Goal: Use online tool/utility: Utilize a website feature to perform a specific function

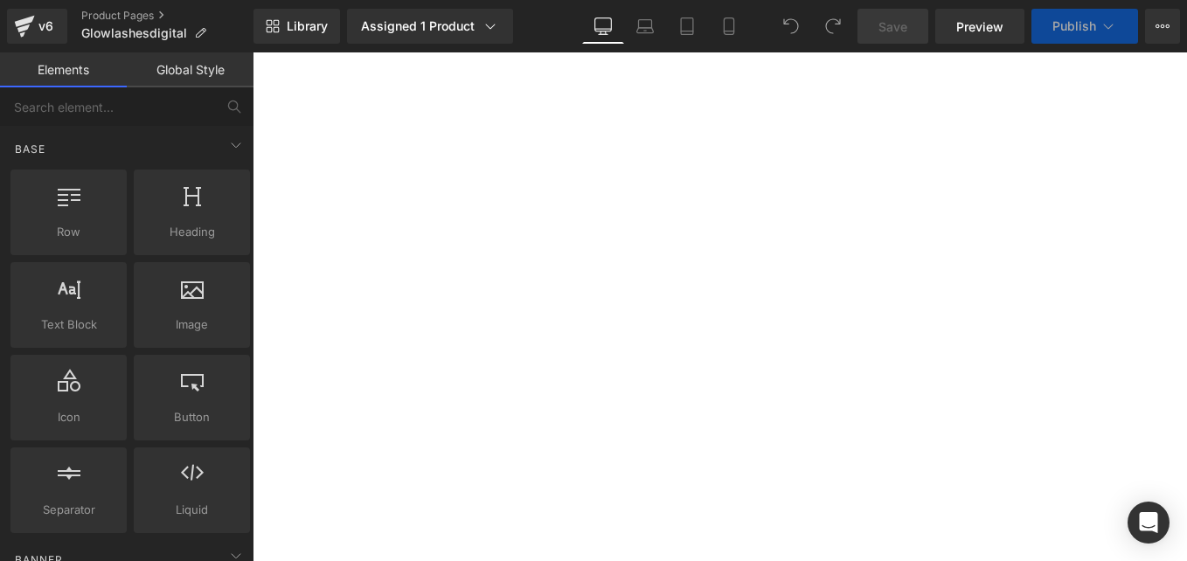
click at [727, 31] on icon at bounding box center [728, 31] width 10 height 0
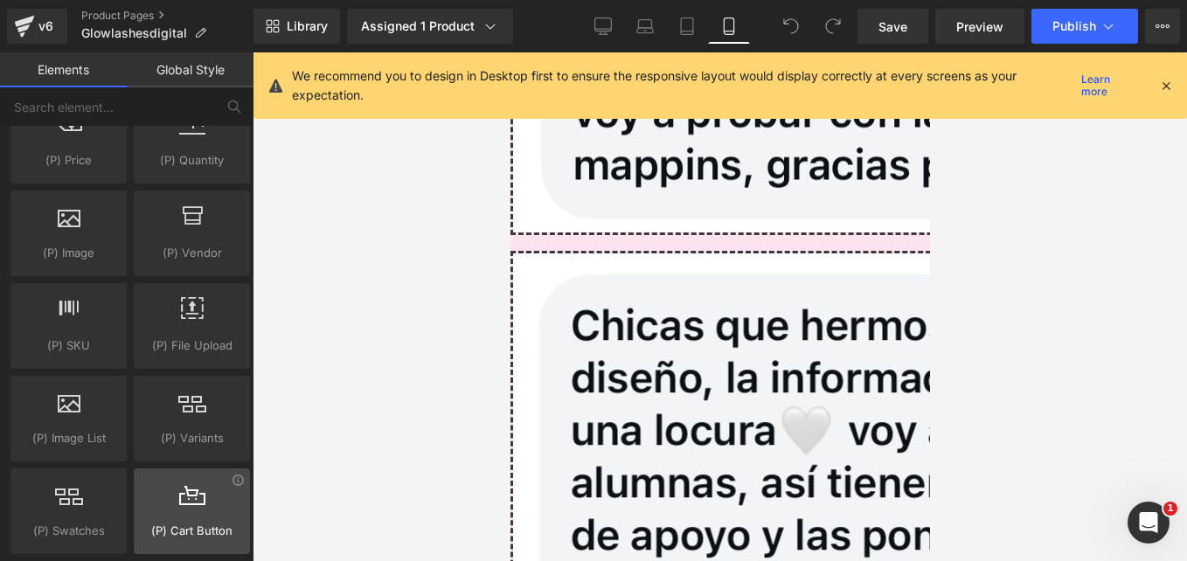
scroll to position [2010, 0]
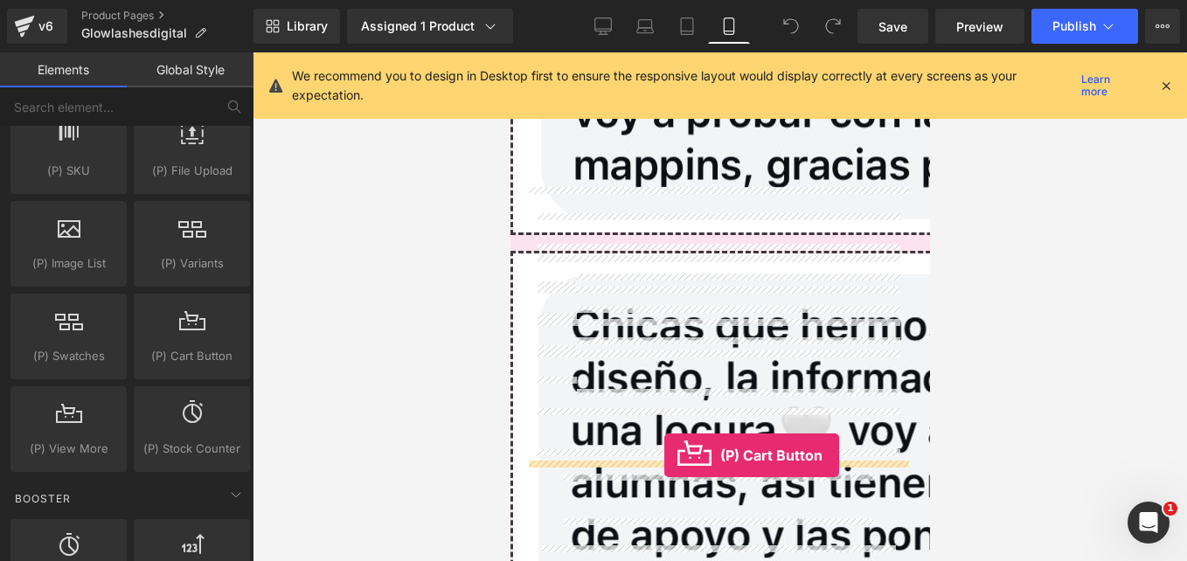
drag, startPoint x: 841, startPoint y: 398, endPoint x: 663, endPoint y: 455, distance: 187.3
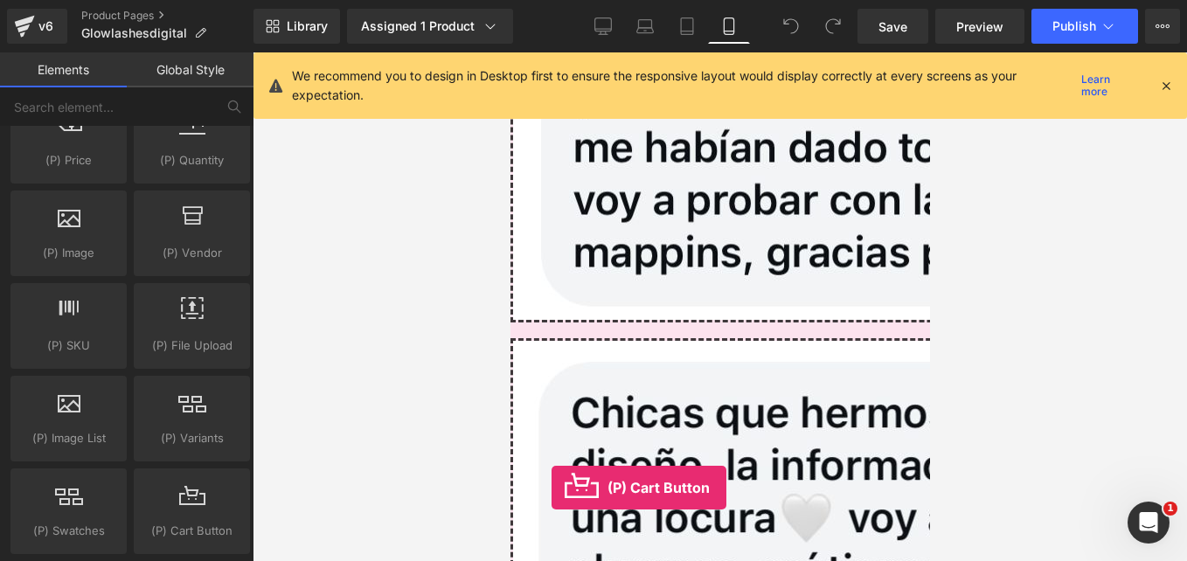
scroll to position [7200, 0]
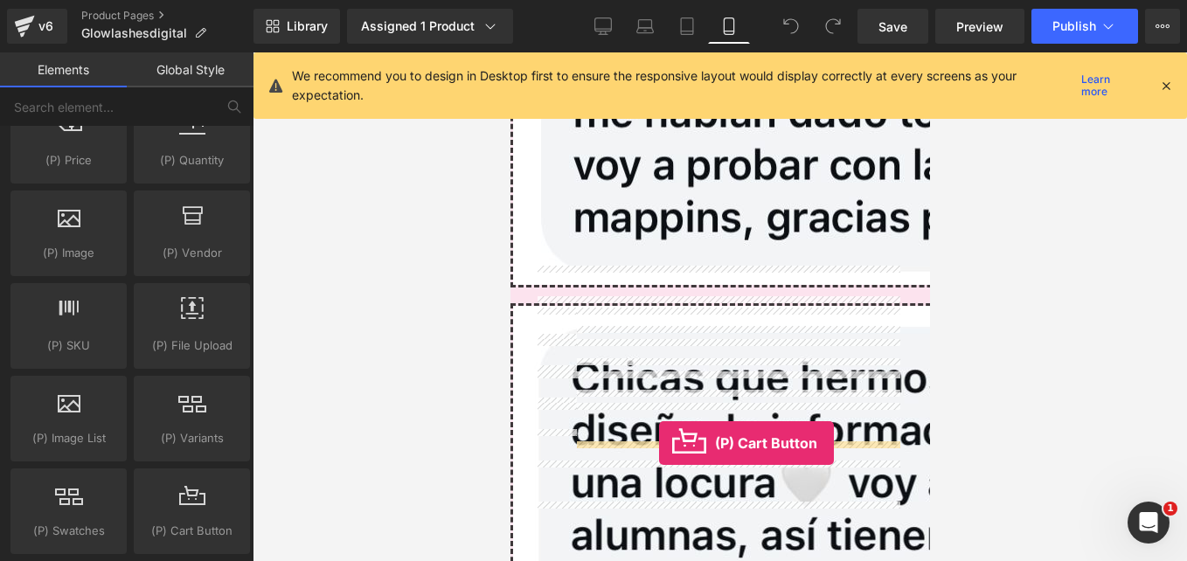
drag, startPoint x: 806, startPoint y: 567, endPoint x: 658, endPoint y: 443, distance: 193.5
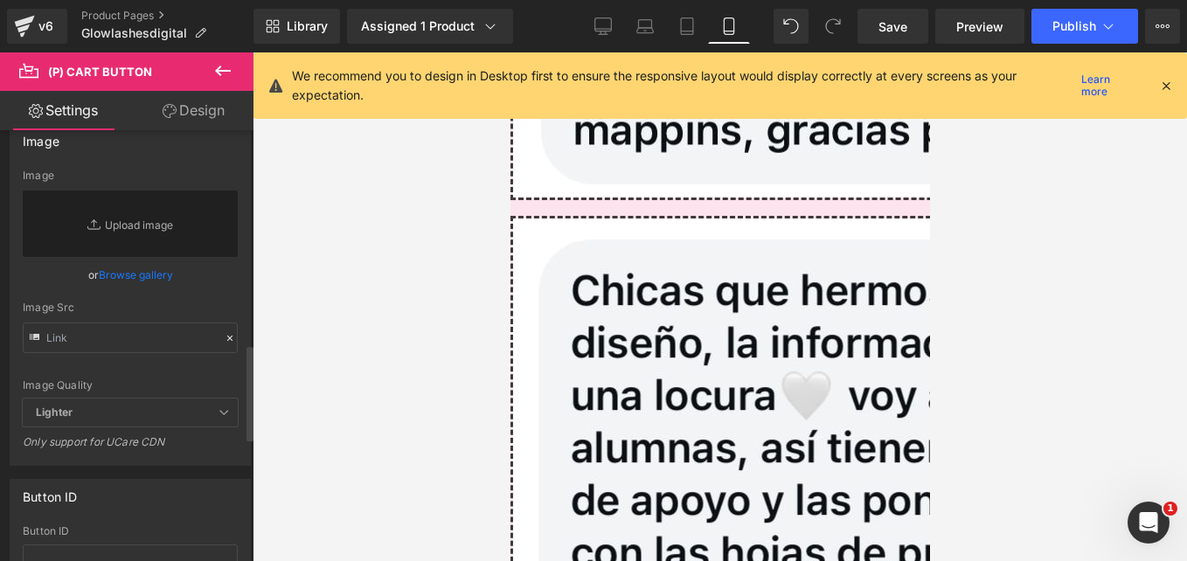
scroll to position [961, 0]
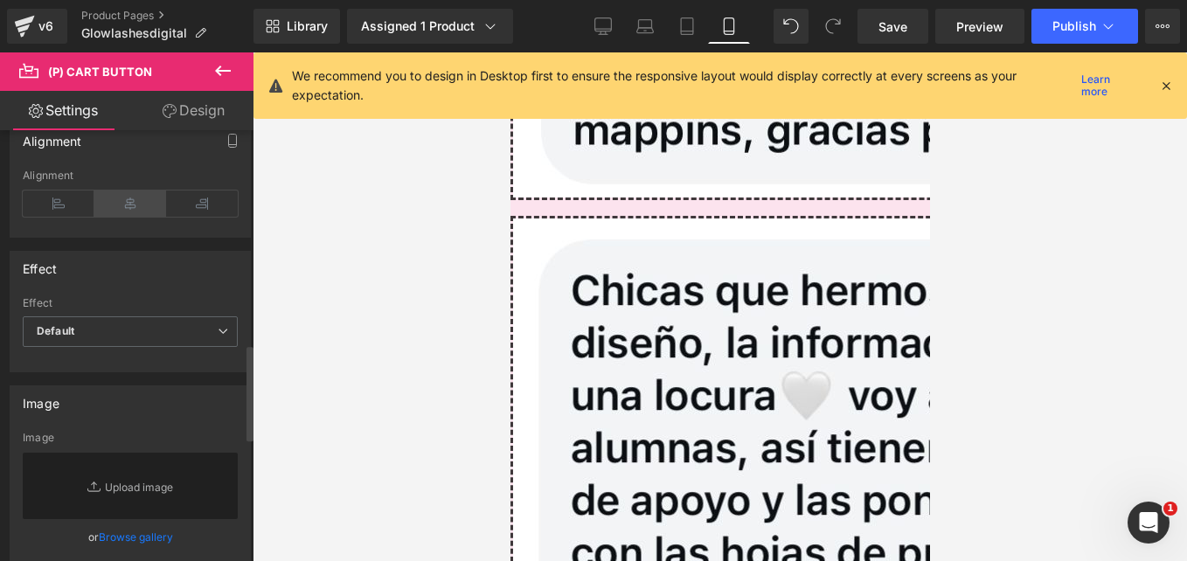
click at [129, 206] on icon at bounding box center [130, 203] width 72 height 26
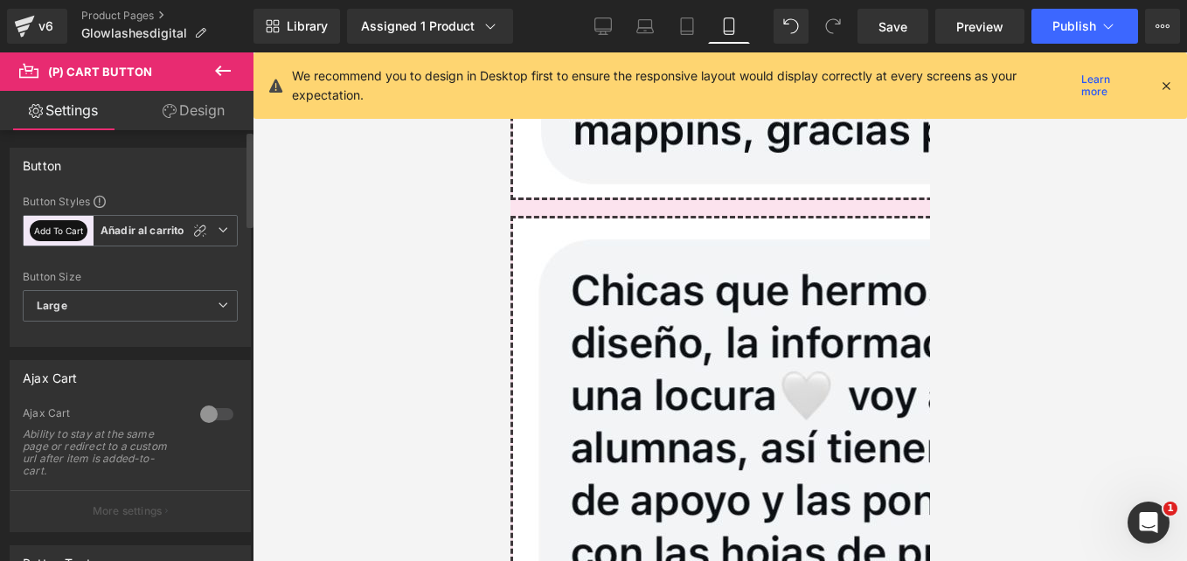
scroll to position [175, 0]
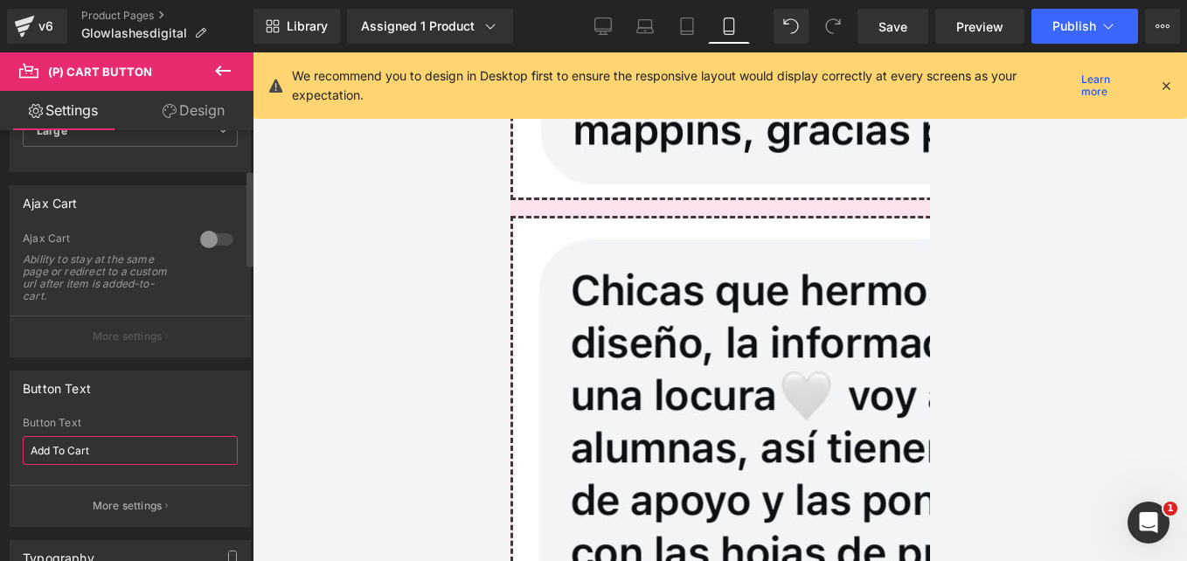
drag, startPoint x: 76, startPoint y: 449, endPoint x: 0, endPoint y: 446, distance: 76.1
click at [2, 449] on div "Button Text Add To Cart Button Text Add To Cart More settings" at bounding box center [130, 442] width 261 height 170
type input "A"
type input "añadir al carrito"
click at [212, 108] on link "Design" at bounding box center [193, 110] width 127 height 39
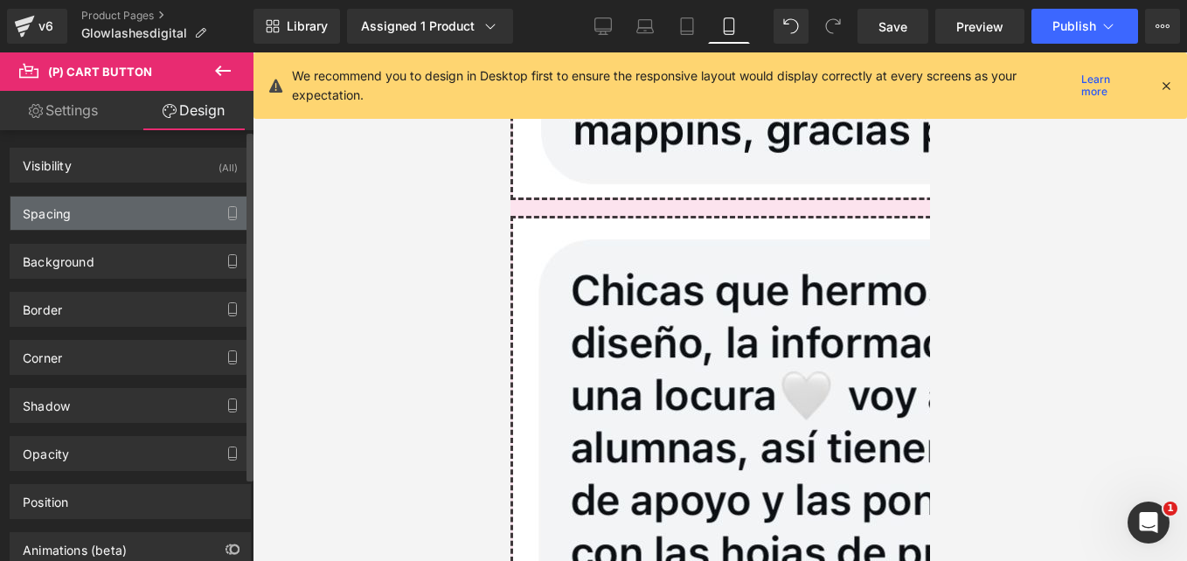
click at [126, 209] on div "Spacing" at bounding box center [129, 213] width 239 height 33
type input "0"
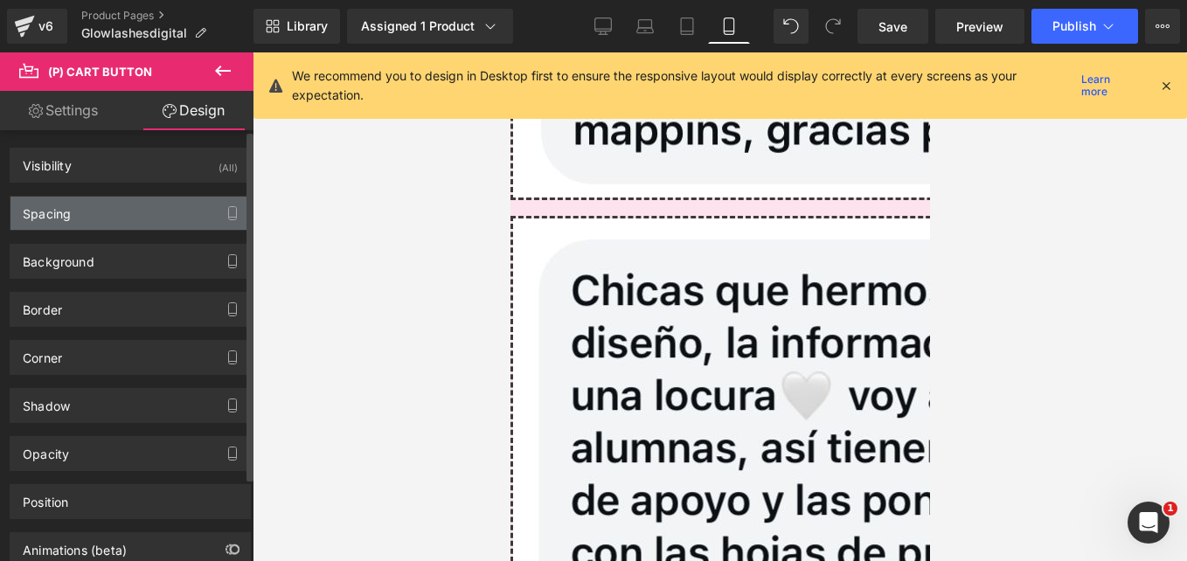
type input "0"
type input "30"
type input "0"
type input "30"
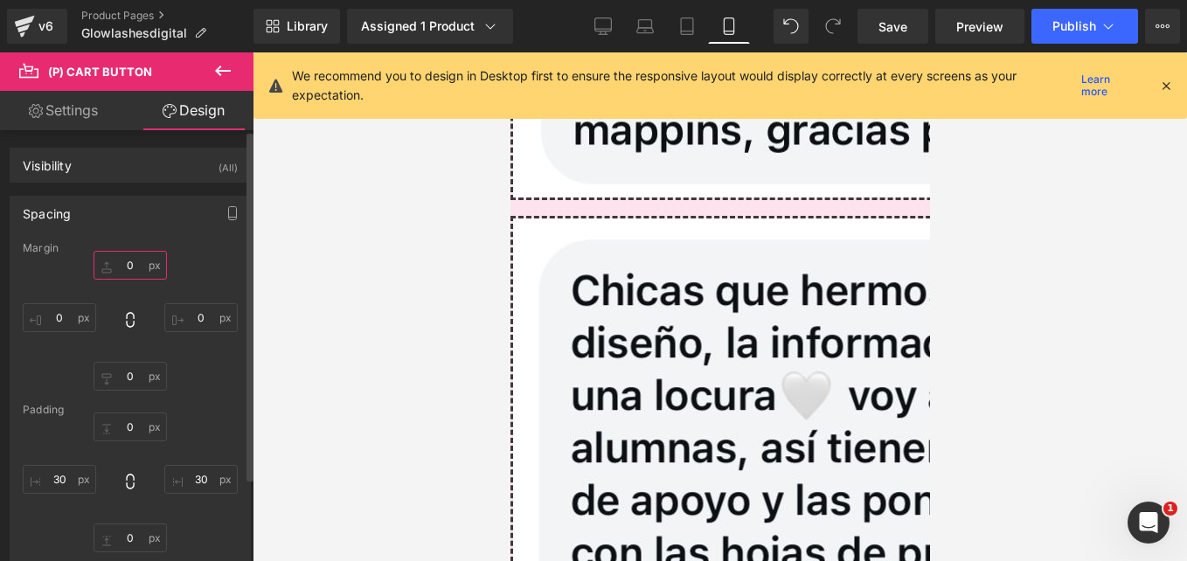
click at [141, 260] on input "0" at bounding box center [129, 265] width 73 height 29
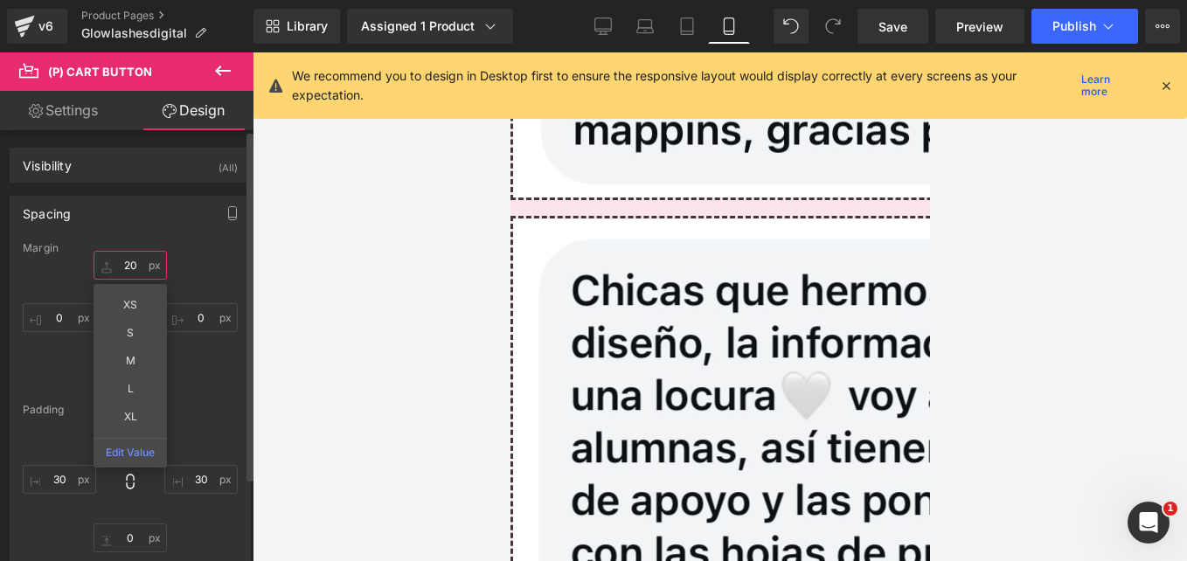
type input "20"
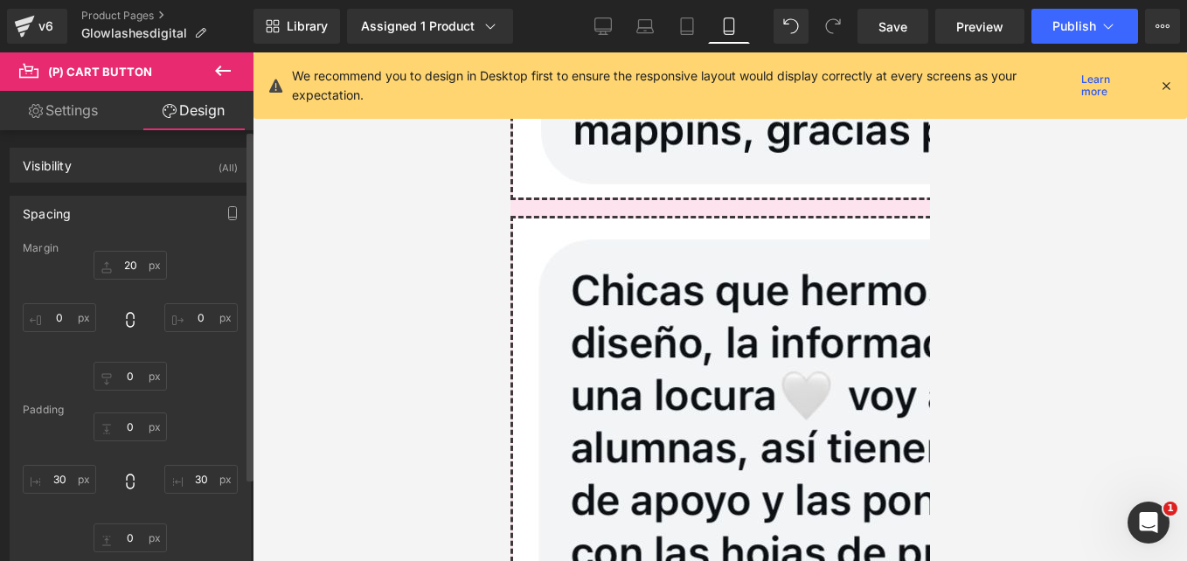
click at [225, 405] on div "Padding" at bounding box center [130, 410] width 215 height 12
click at [67, 111] on link "Settings" at bounding box center [63, 110] width 127 height 39
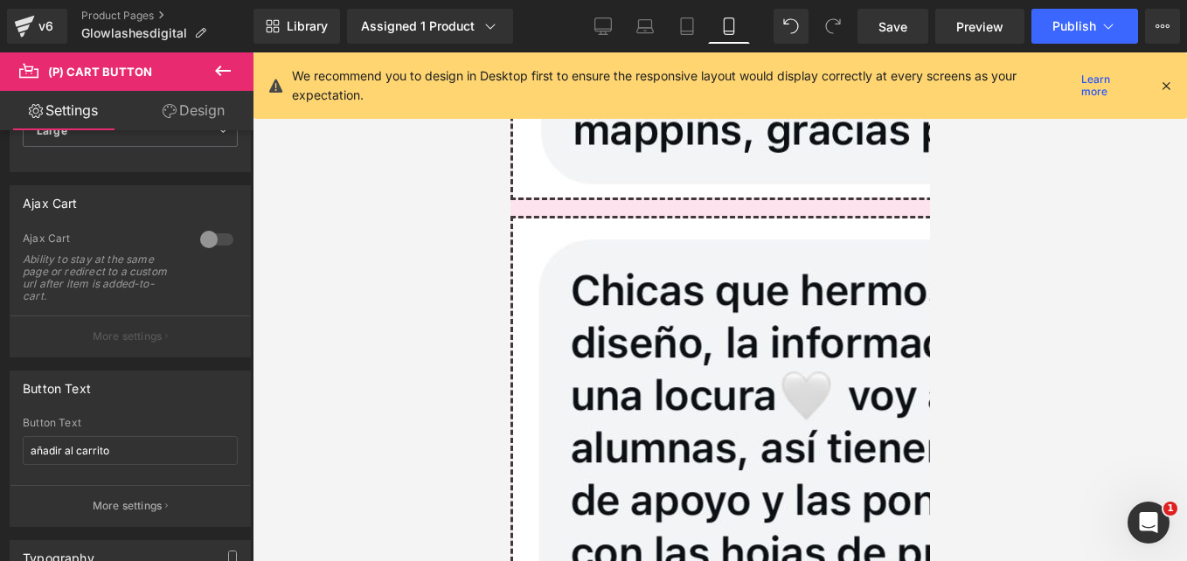
click at [509, 52] on span "(P) Cart Button" at bounding box center [509, 52] width 0 height 0
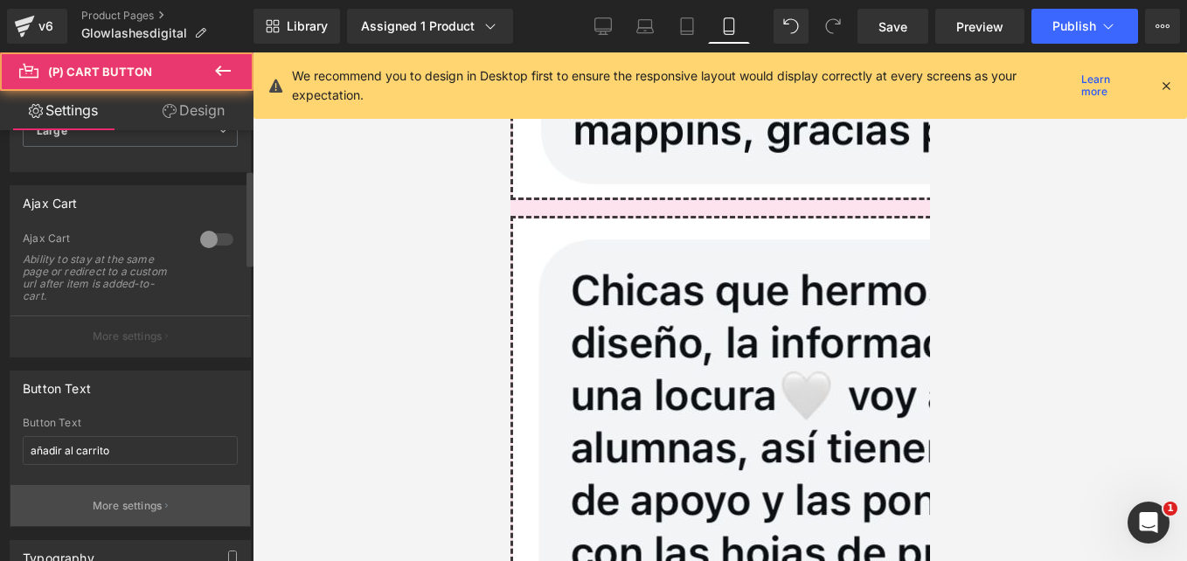
scroll to position [350, 0]
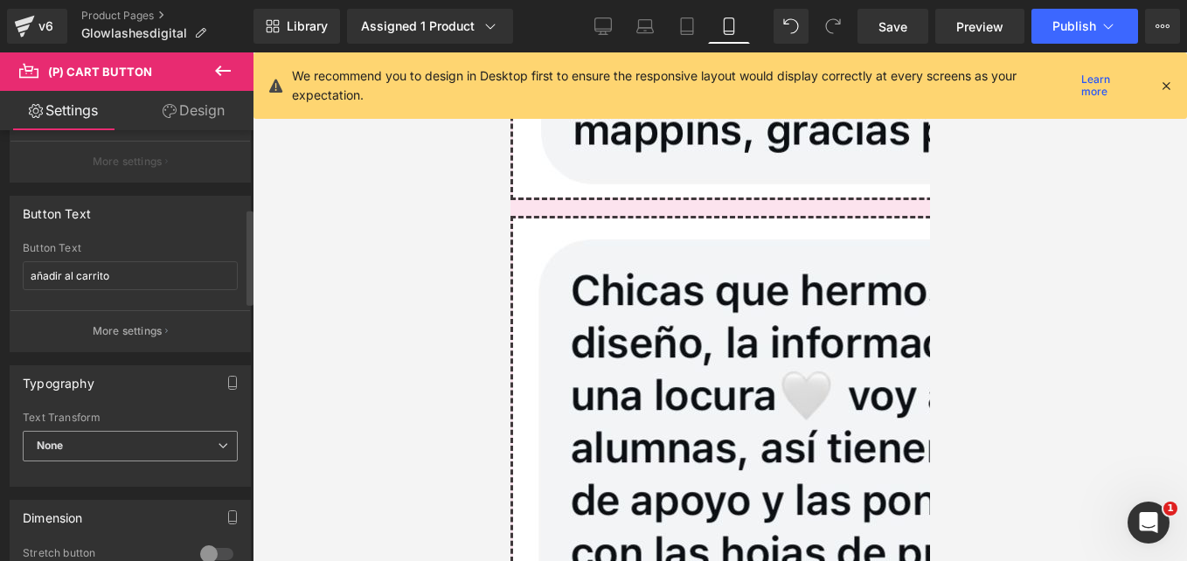
click at [127, 445] on span "None" at bounding box center [130, 446] width 215 height 31
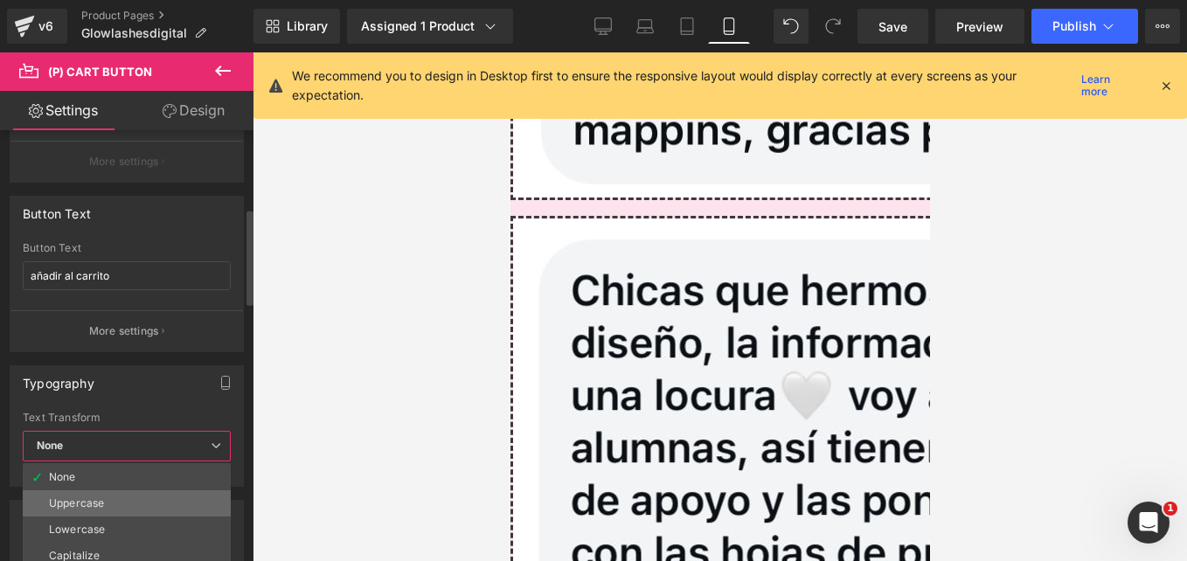
click at [103, 495] on li "Uppercase" at bounding box center [127, 503] width 208 height 26
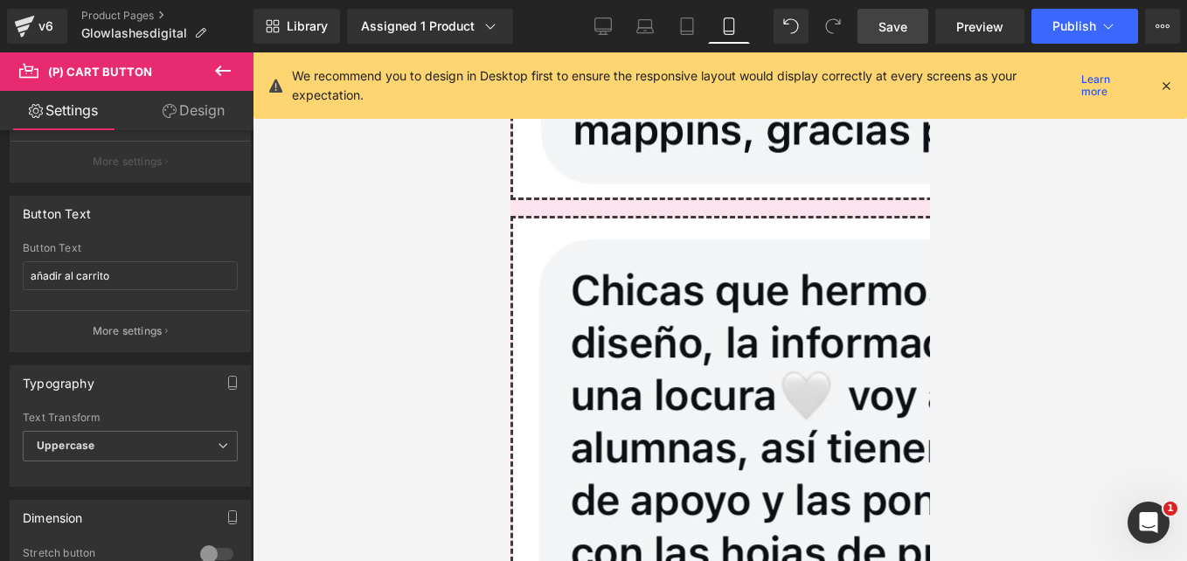
click at [907, 27] on span "Save" at bounding box center [892, 26] width 29 height 18
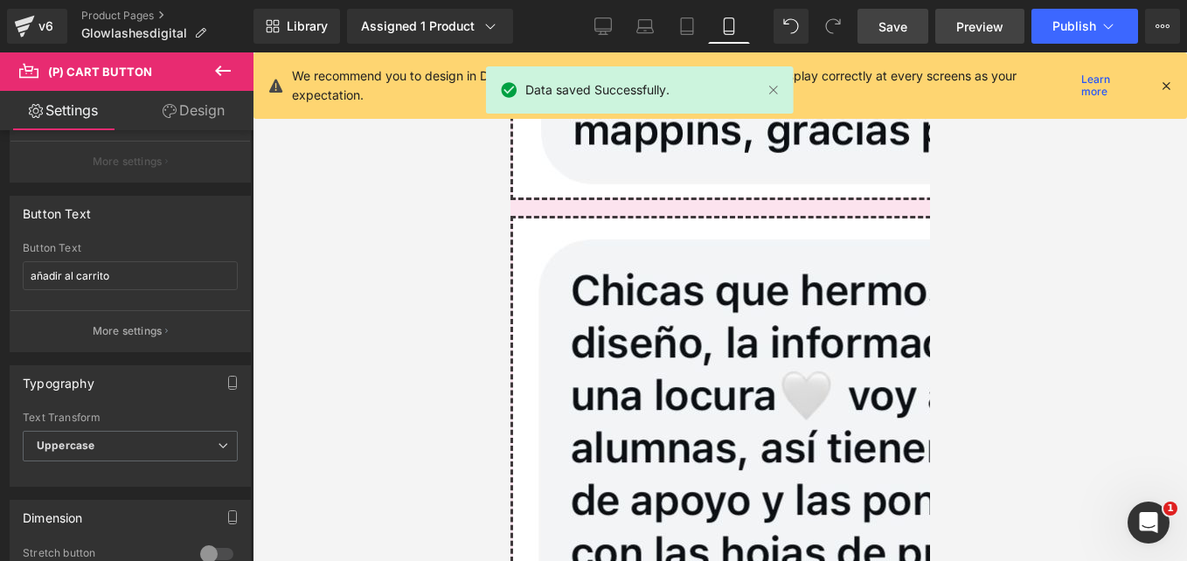
click at [986, 20] on span "Preview" at bounding box center [979, 26] width 47 height 18
